Goal: Task Accomplishment & Management: Use online tool/utility

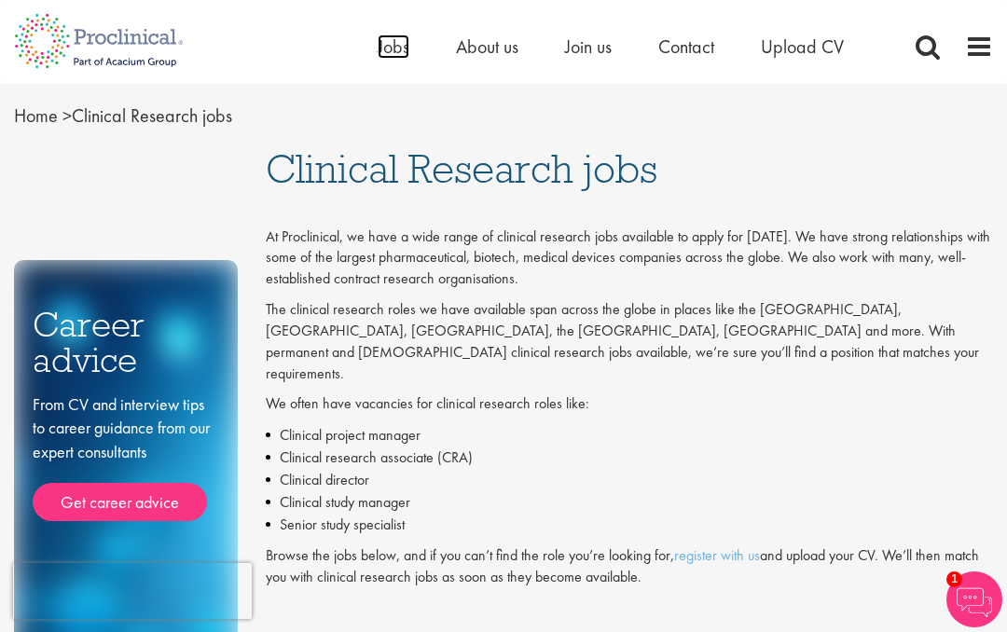
click at [393, 55] on span "Jobs" at bounding box center [394, 46] width 32 height 24
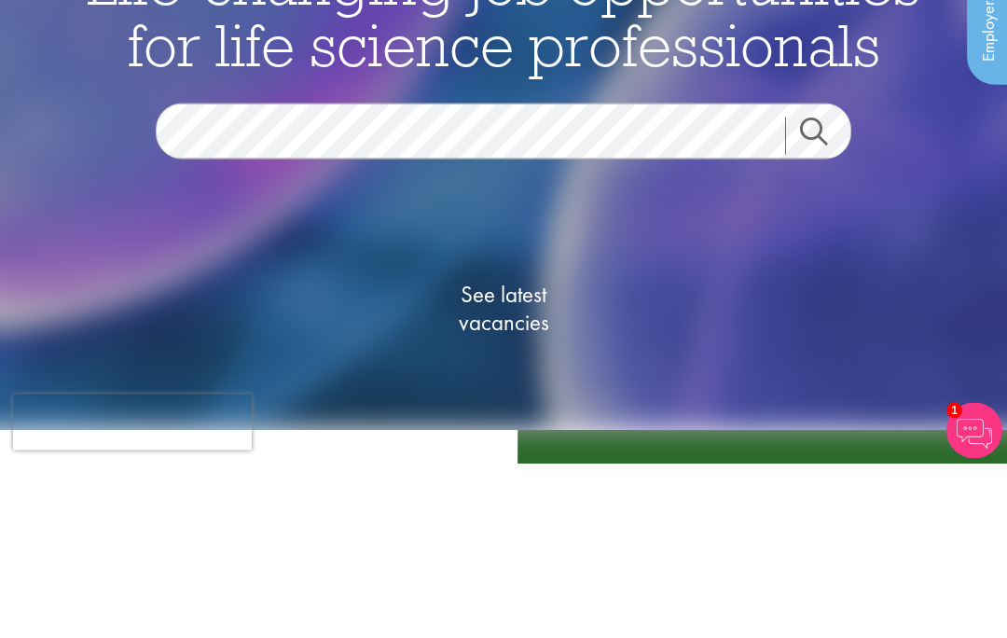
click at [933, 335] on div "See latest vacancies" at bounding box center [503, 464] width 904 height 258
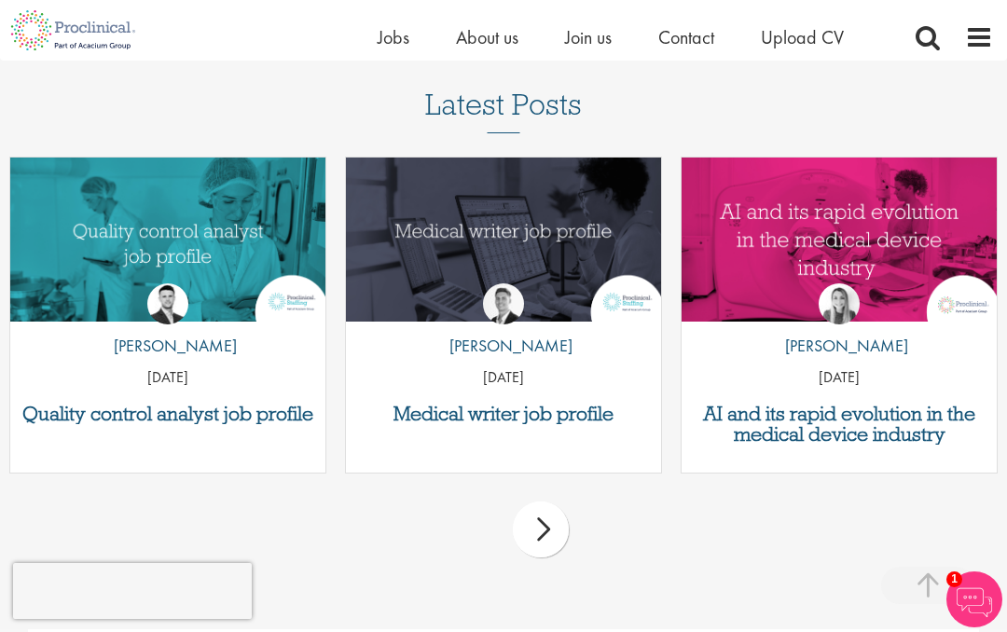
scroll to position [2344, 0]
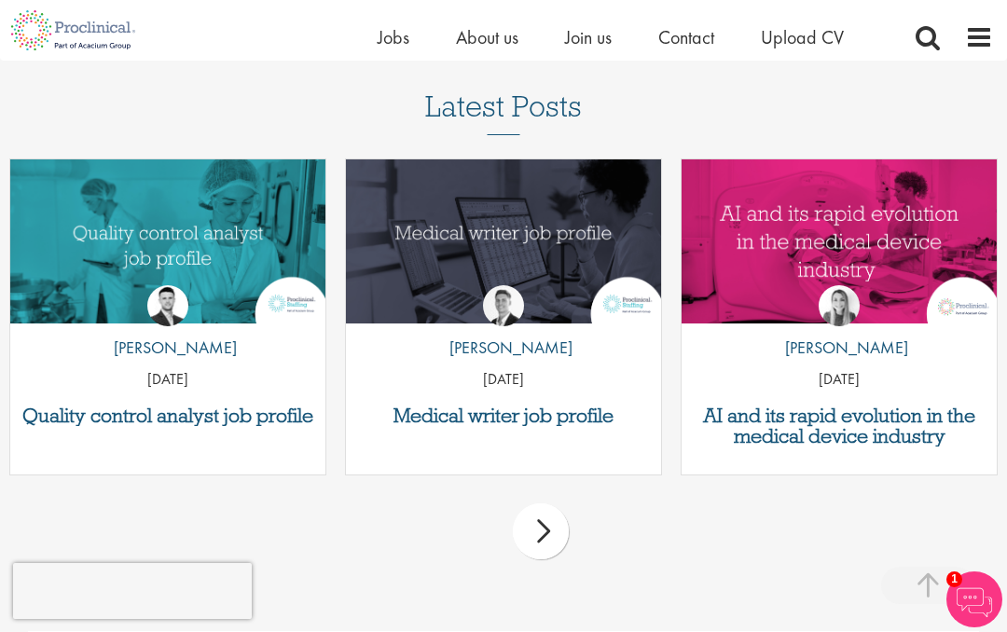
click at [554, 539] on div "next" at bounding box center [541, 531] width 56 height 56
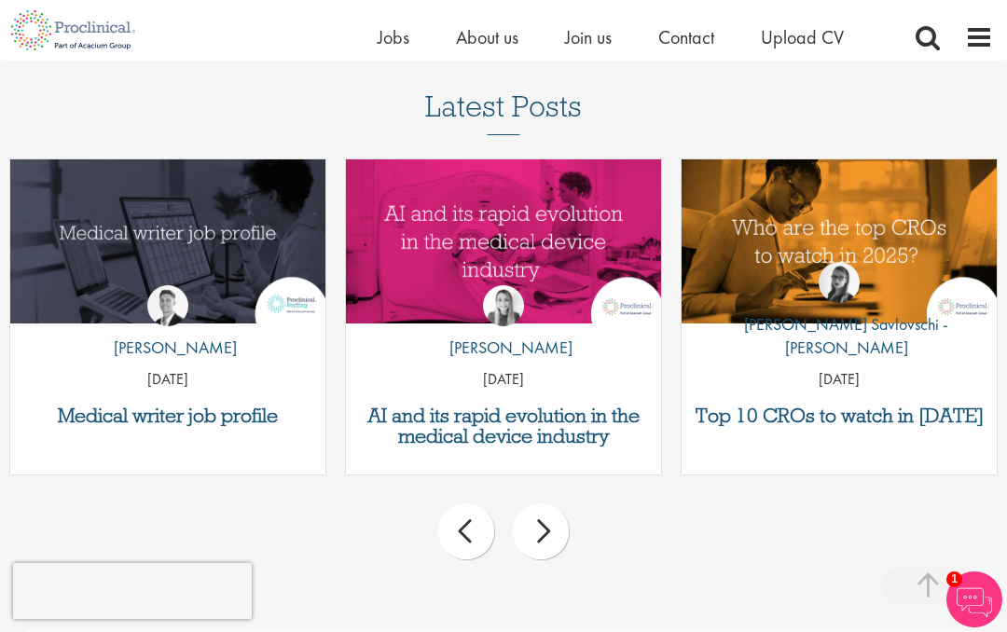
click at [554, 546] on div "next" at bounding box center [541, 531] width 56 height 56
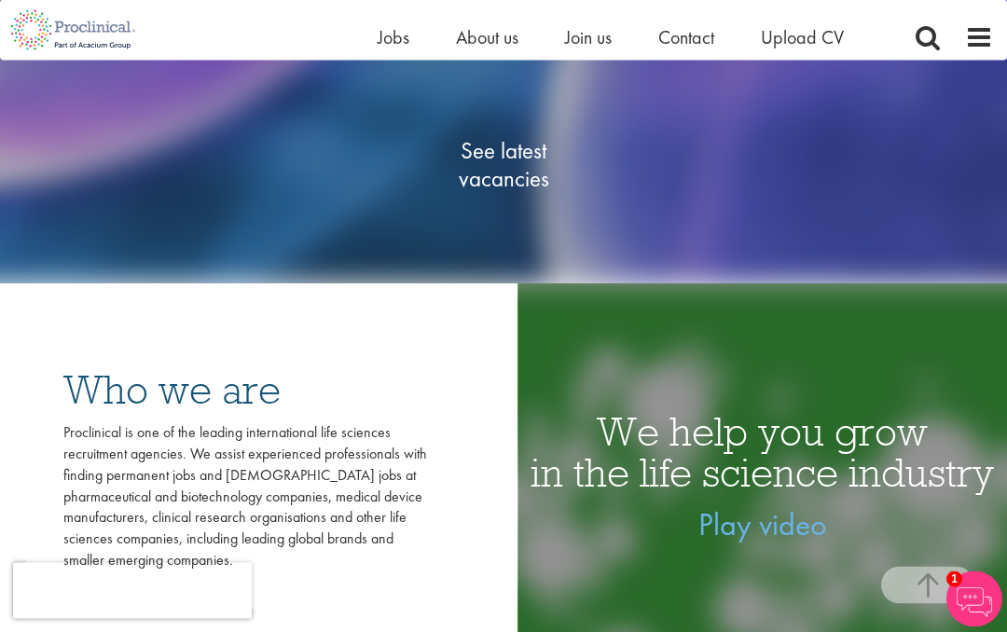
scroll to position [0, 0]
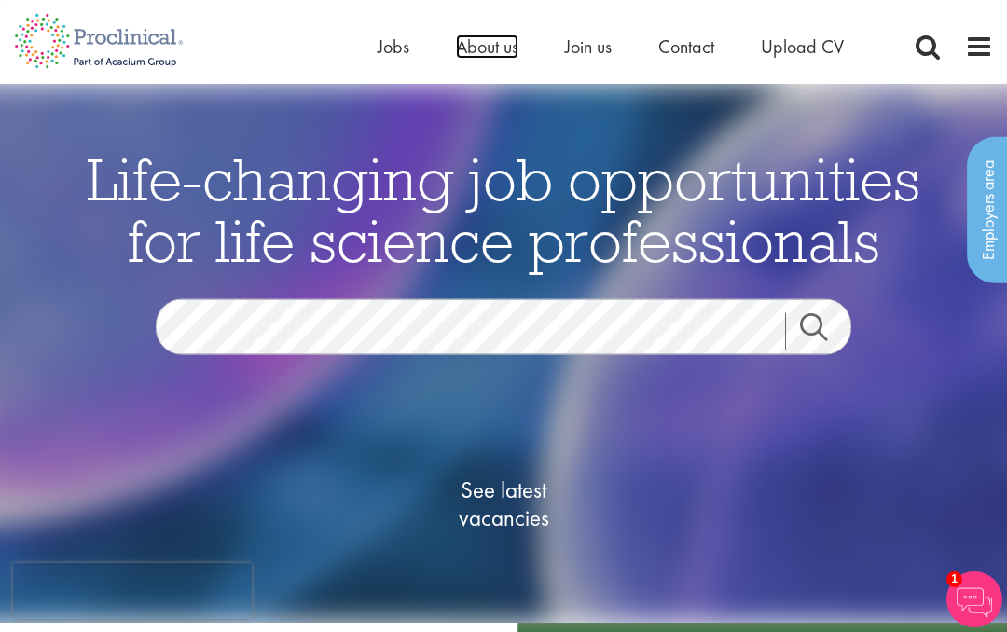
click at [507, 51] on span "About us" at bounding box center [487, 46] width 62 height 24
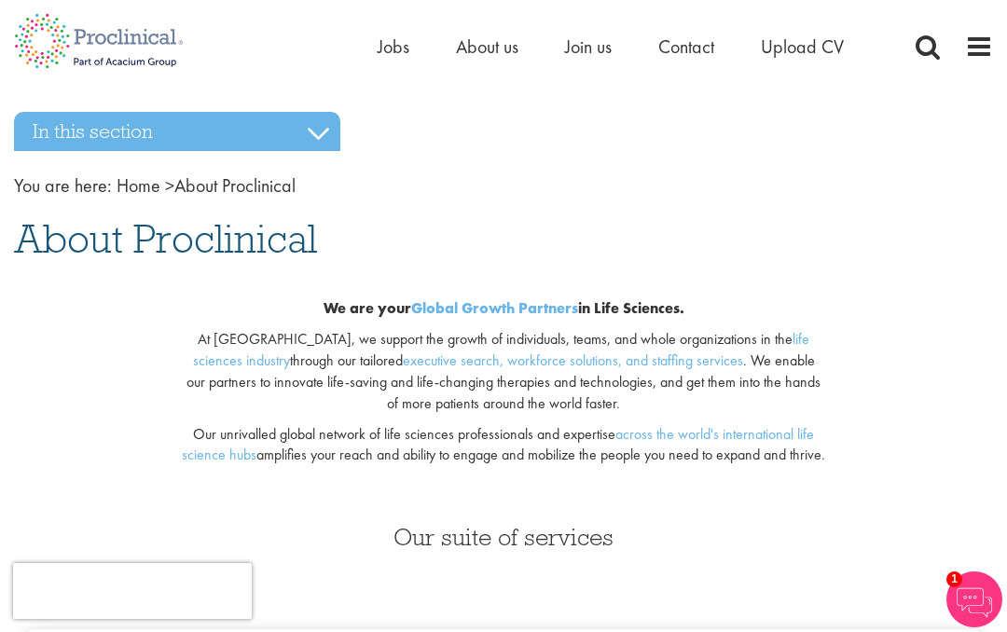
click at [967, 54] on span at bounding box center [979, 47] width 28 height 28
click at [978, 47] on span at bounding box center [979, 47] width 28 height 28
click at [398, 58] on span "Jobs" at bounding box center [394, 46] width 32 height 24
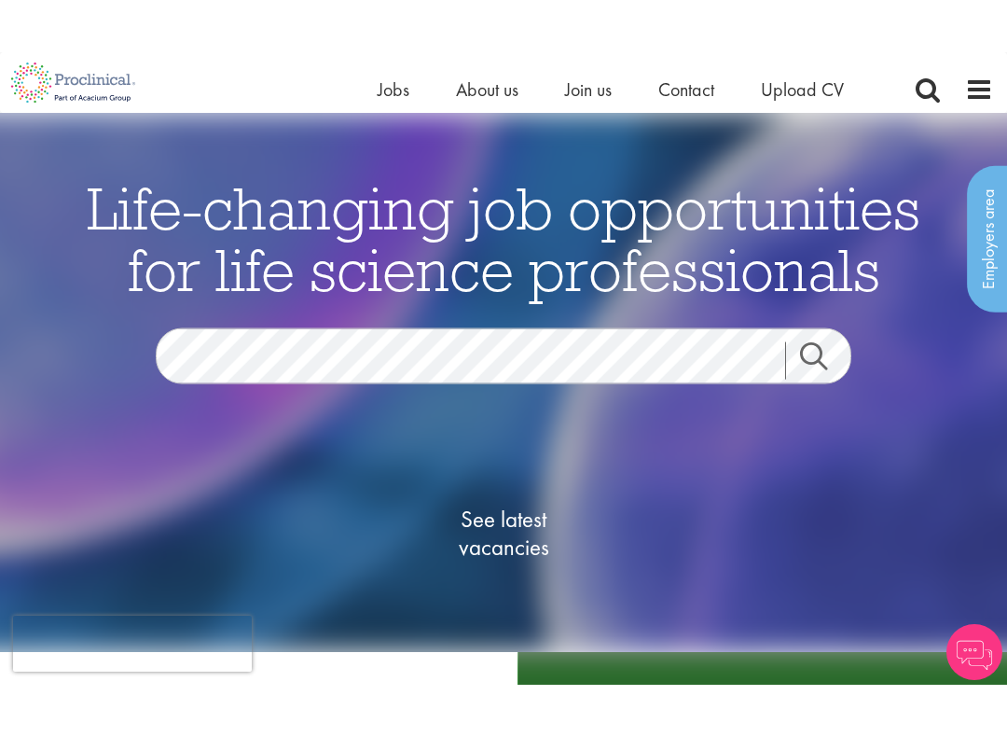
scroll to position [54, 0]
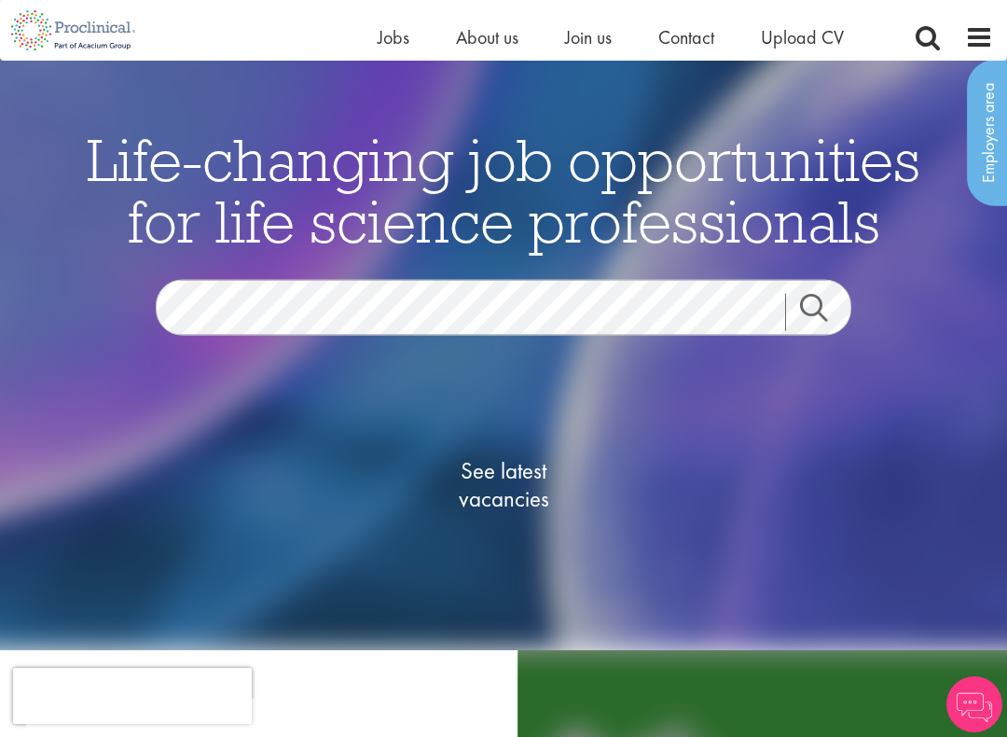
click at [514, 489] on span "See latest vacancies" at bounding box center [503, 484] width 186 height 56
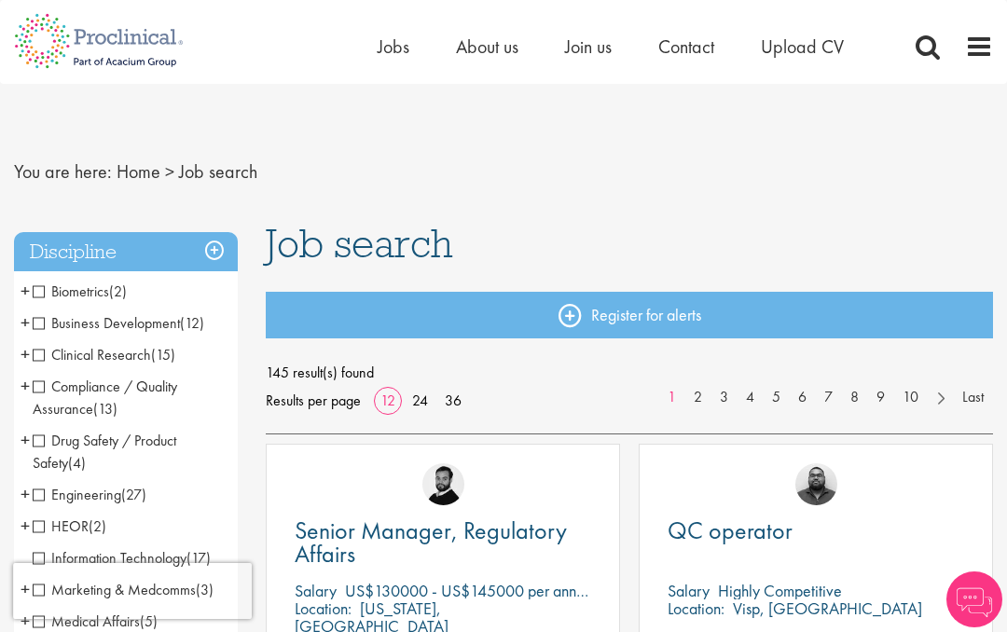
click at [39, 361] on span "Clinical Research" at bounding box center [92, 355] width 118 height 20
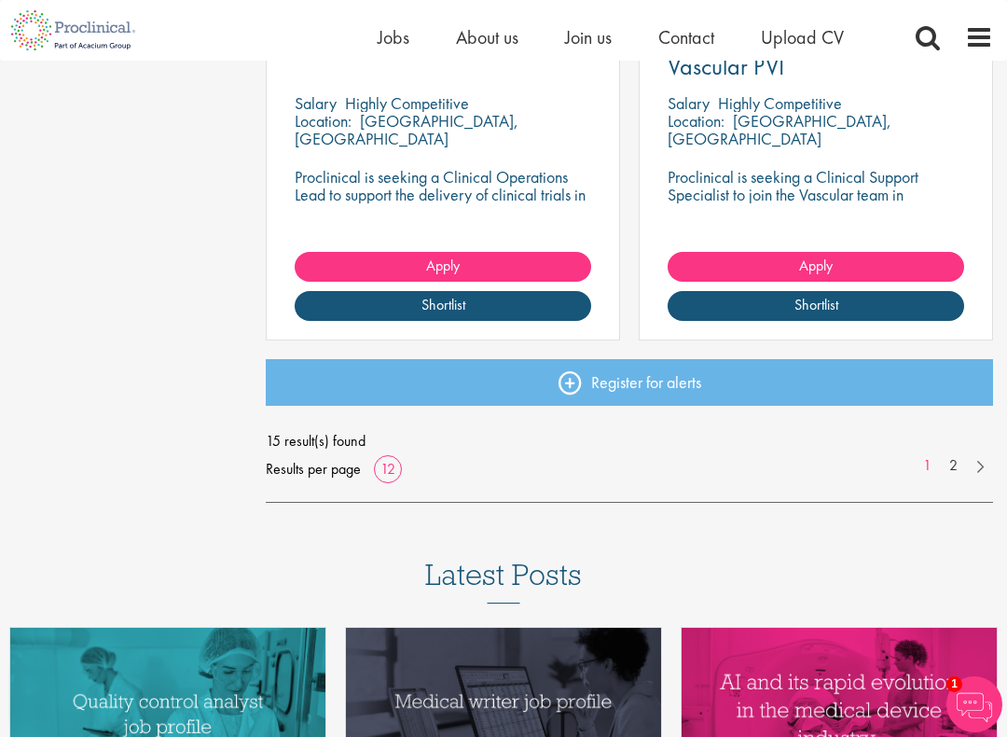
scroll to position [2577, 0]
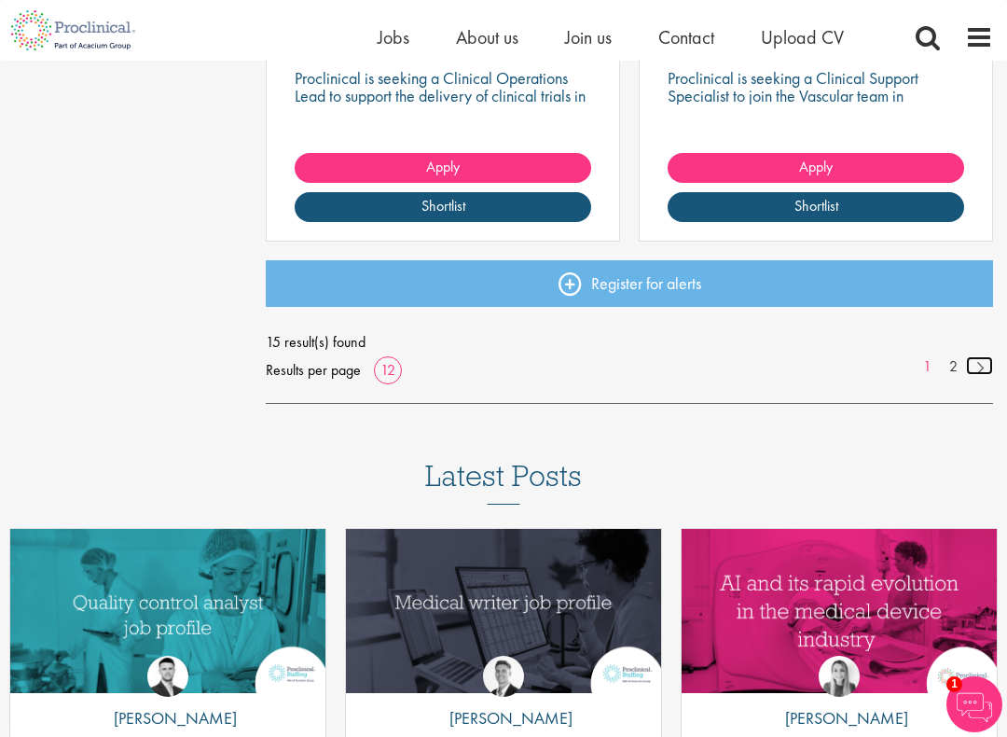
click at [972, 370] on link at bounding box center [979, 365] width 27 height 19
